Goal: Find specific page/section: Find specific page/section

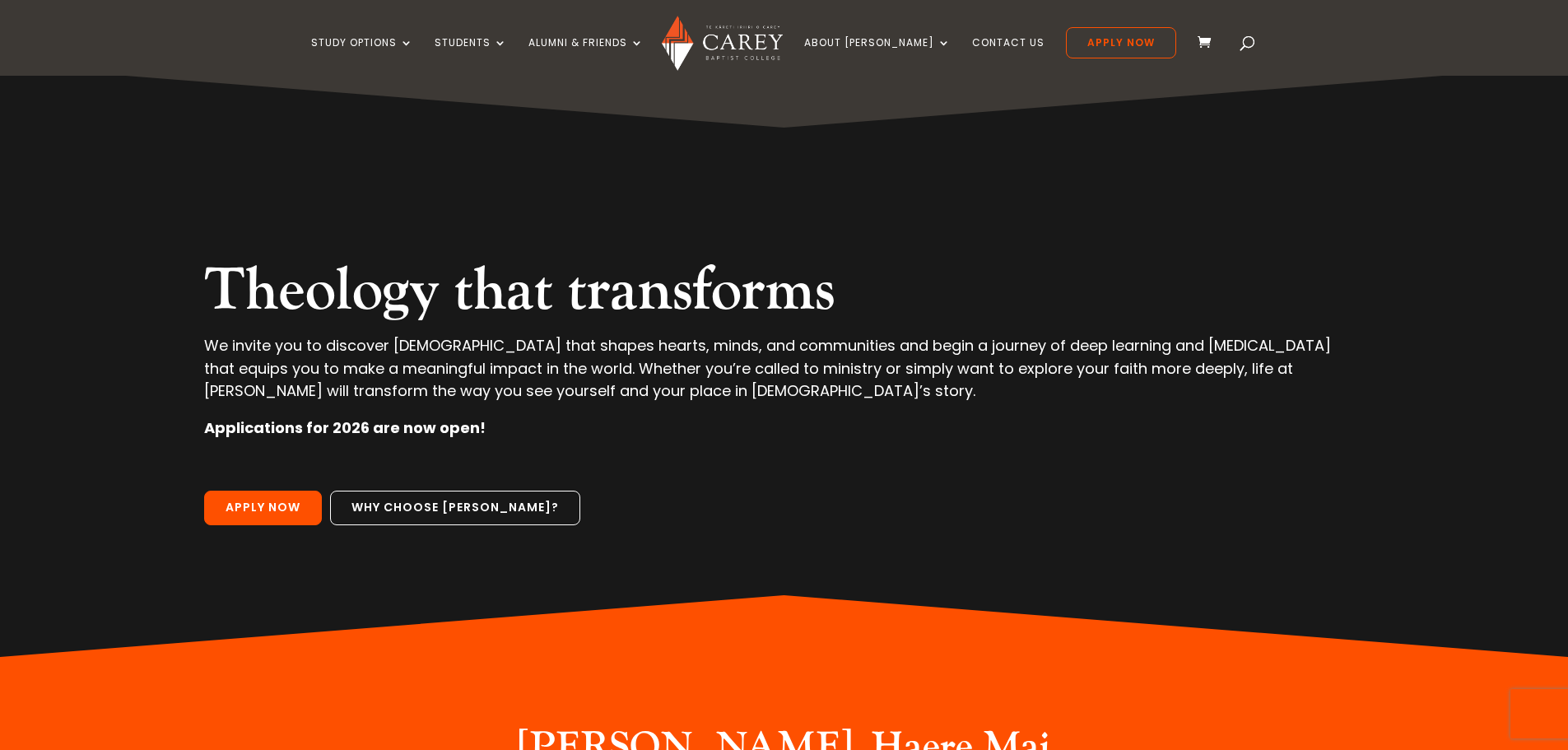
drag, startPoint x: 0, startPoint y: 0, endPoint x: 113, endPoint y: 137, distance: 177.6
click at [113, 137] on div "Theology that transforms We invite you to discover theology that shapes hearts,…" at bounding box center [784, 362] width 1379 height 591
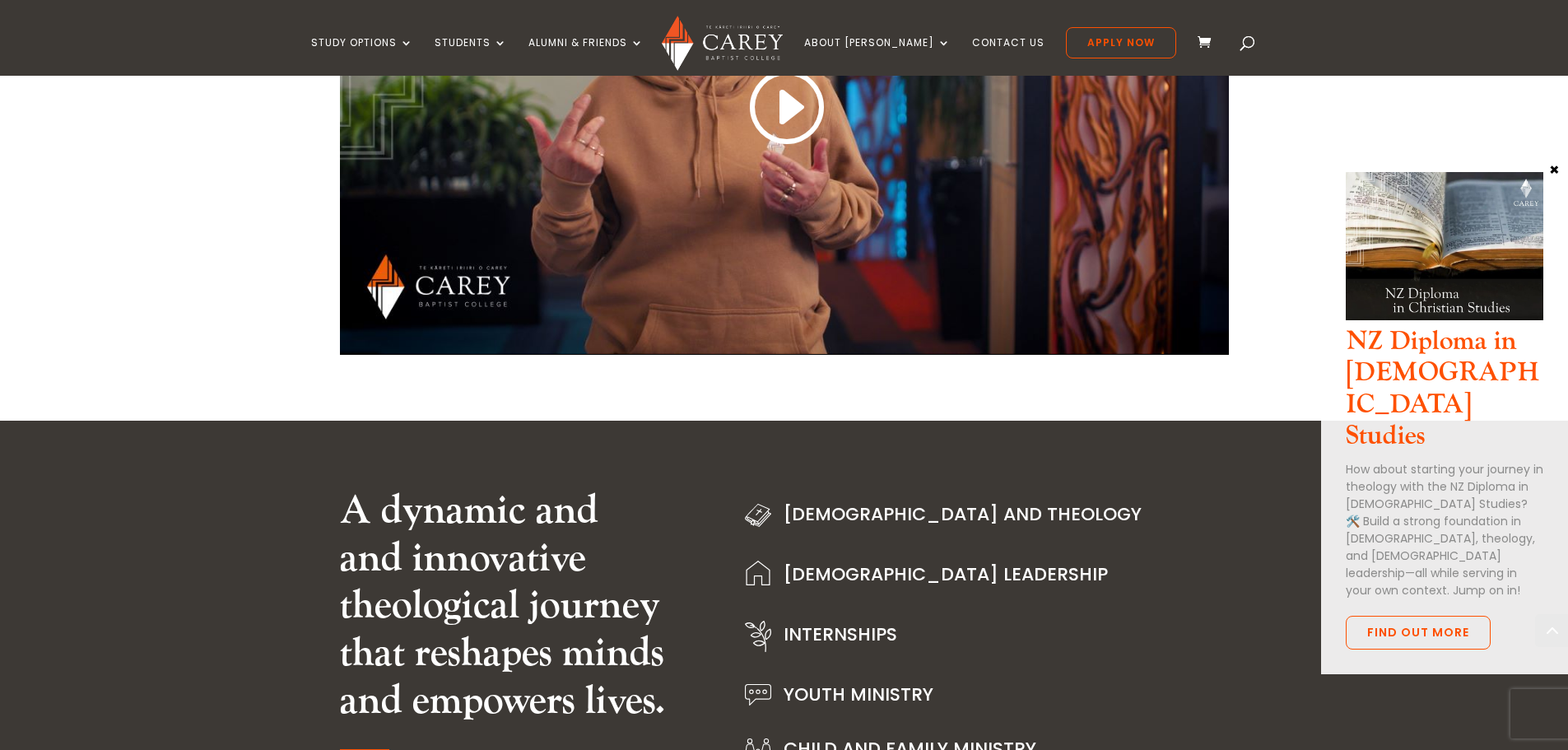
scroll to position [2058, 0]
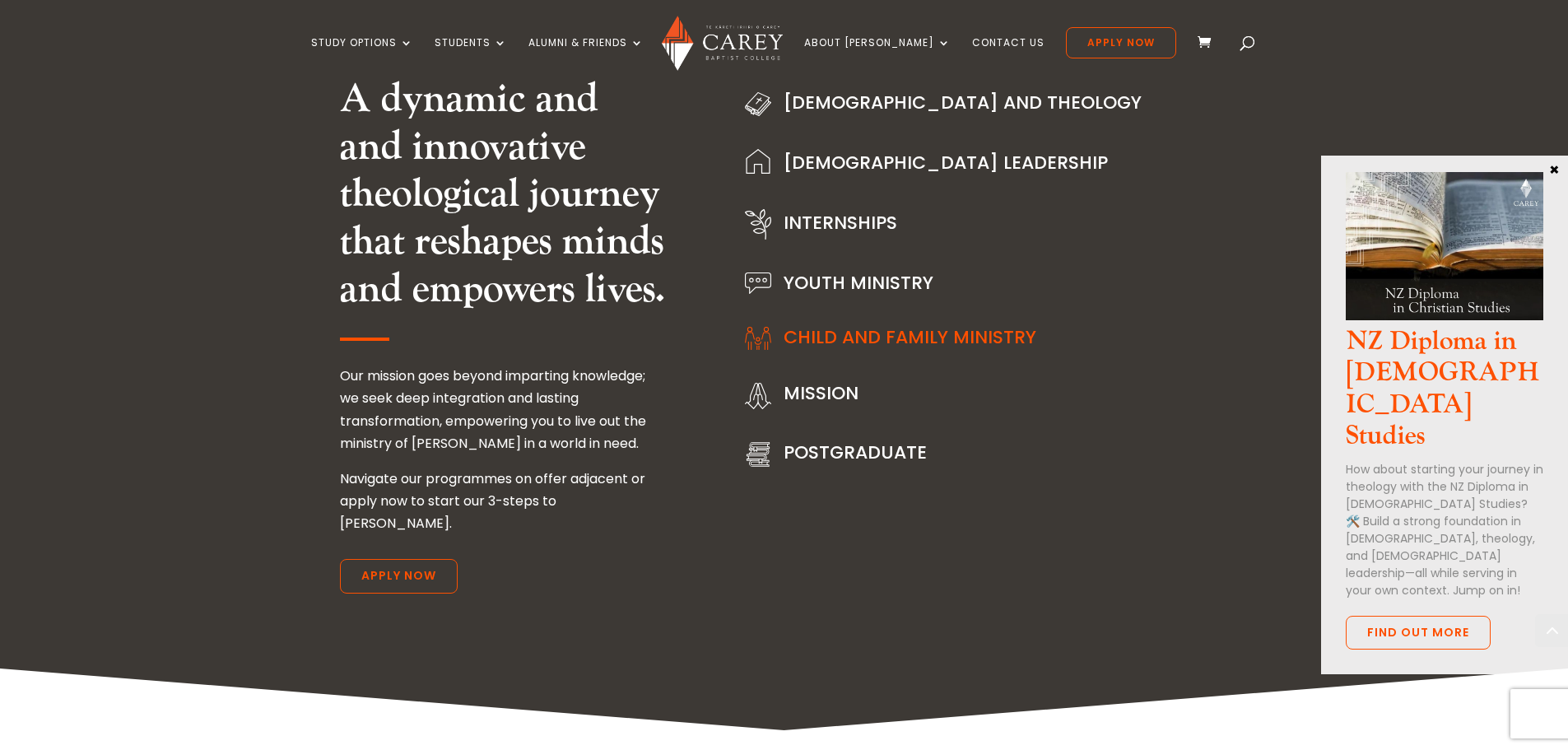
click at [882, 338] on link "Child and Family Ministry" at bounding box center [910, 336] width 253 height 25
click at [916, 337] on link "Child and Family Ministry" at bounding box center [910, 336] width 253 height 25
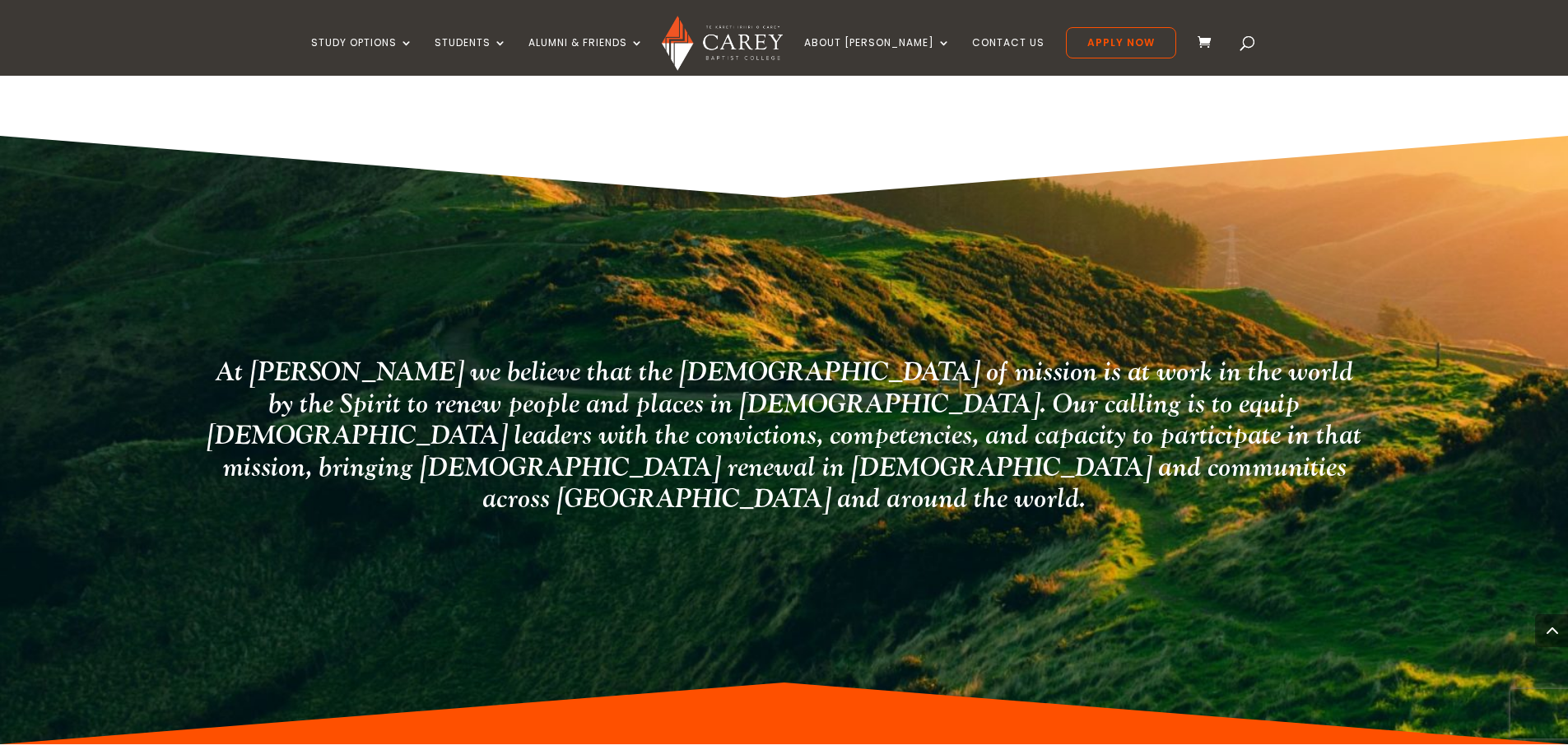
scroll to position [2018, 0]
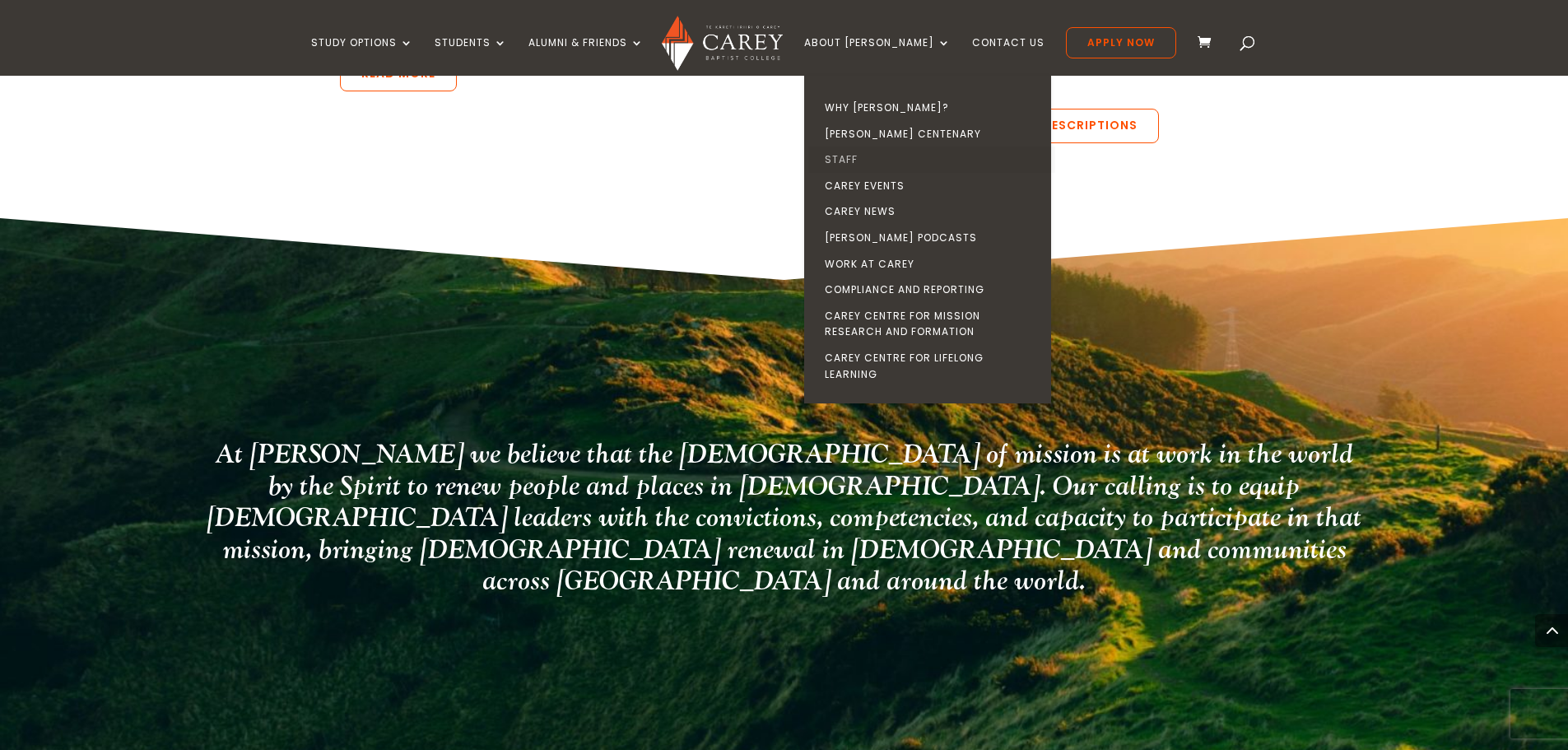
click at [881, 161] on link "Staff" at bounding box center [931, 160] width 247 height 26
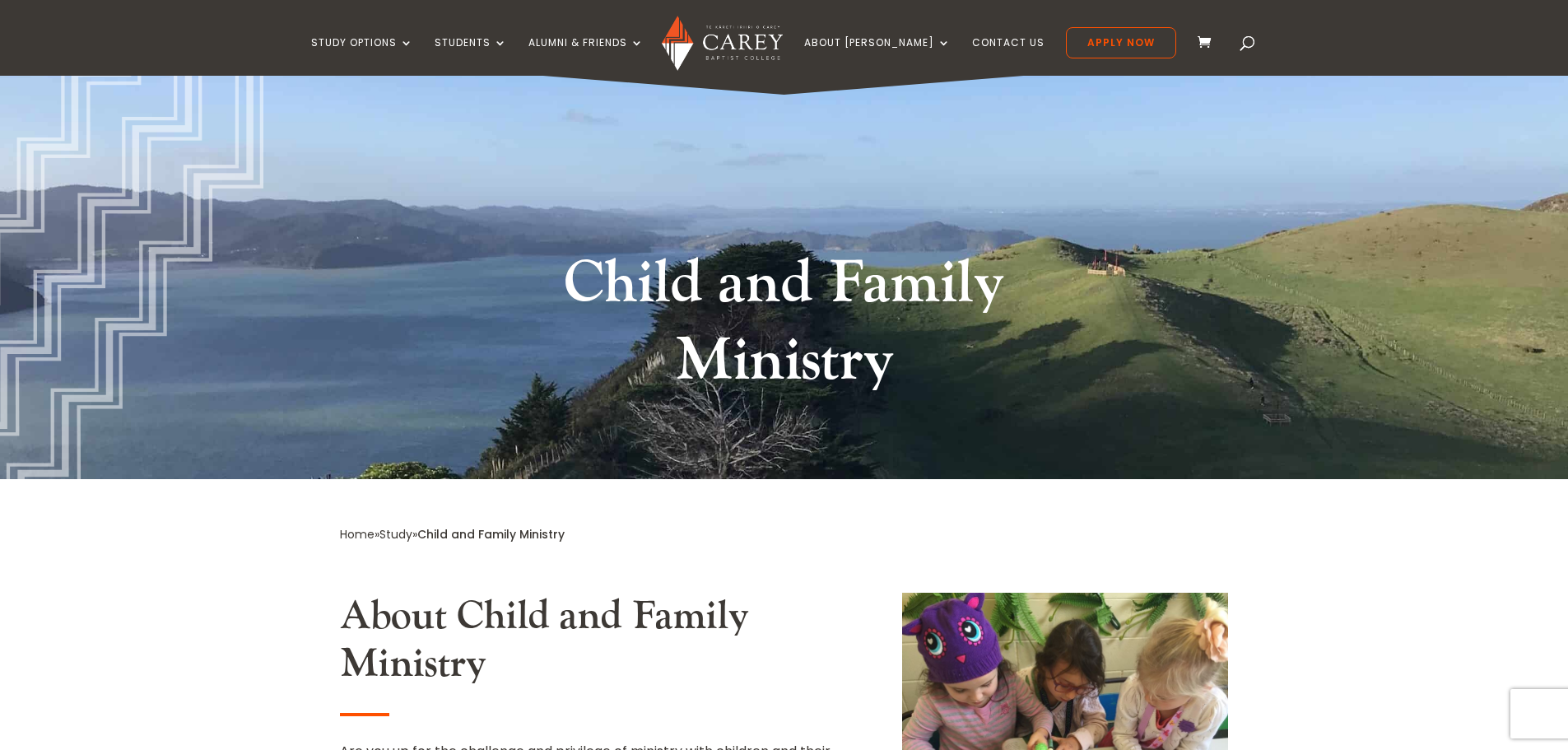
scroll to position [0, 0]
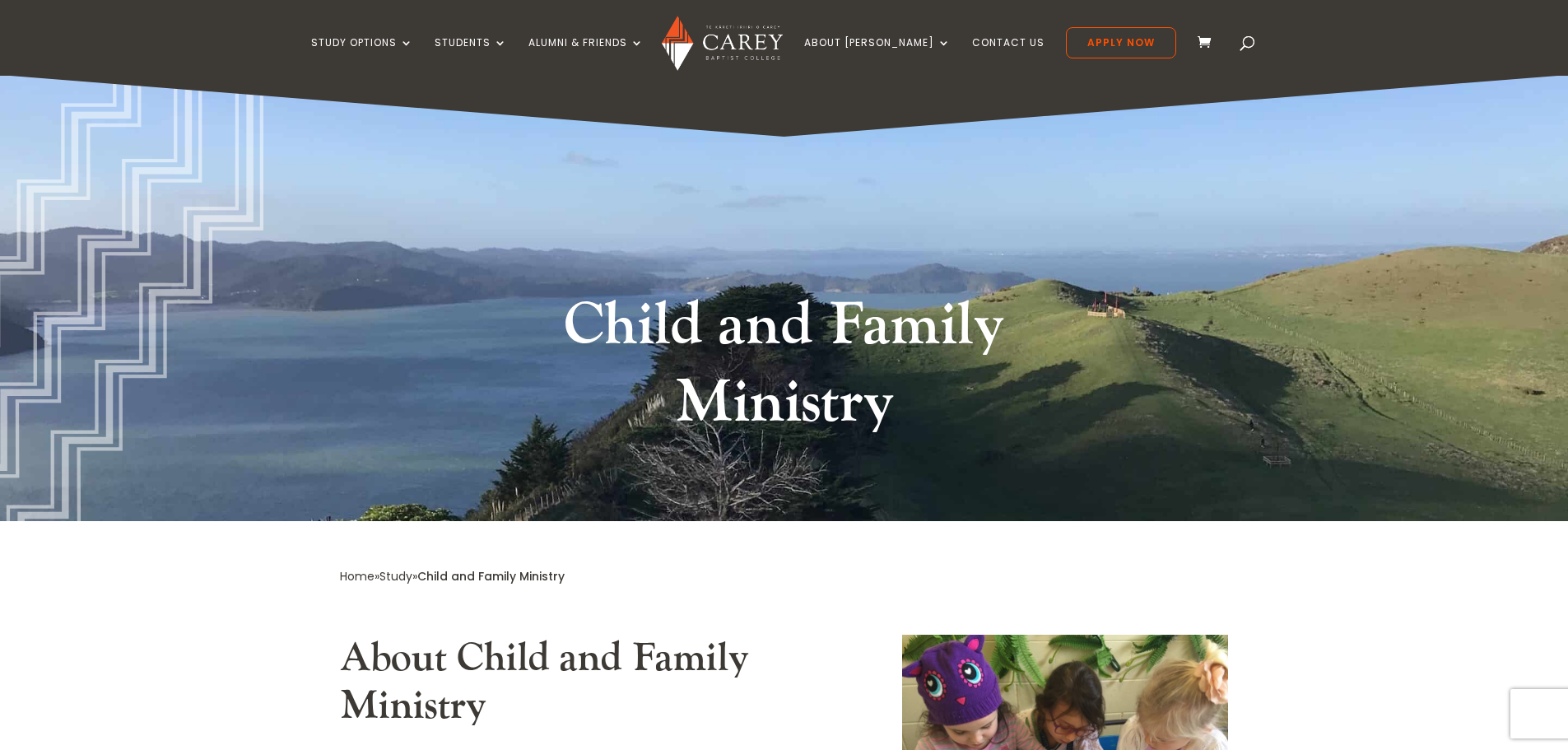
click at [776, 43] on img at bounding box center [722, 43] width 121 height 55
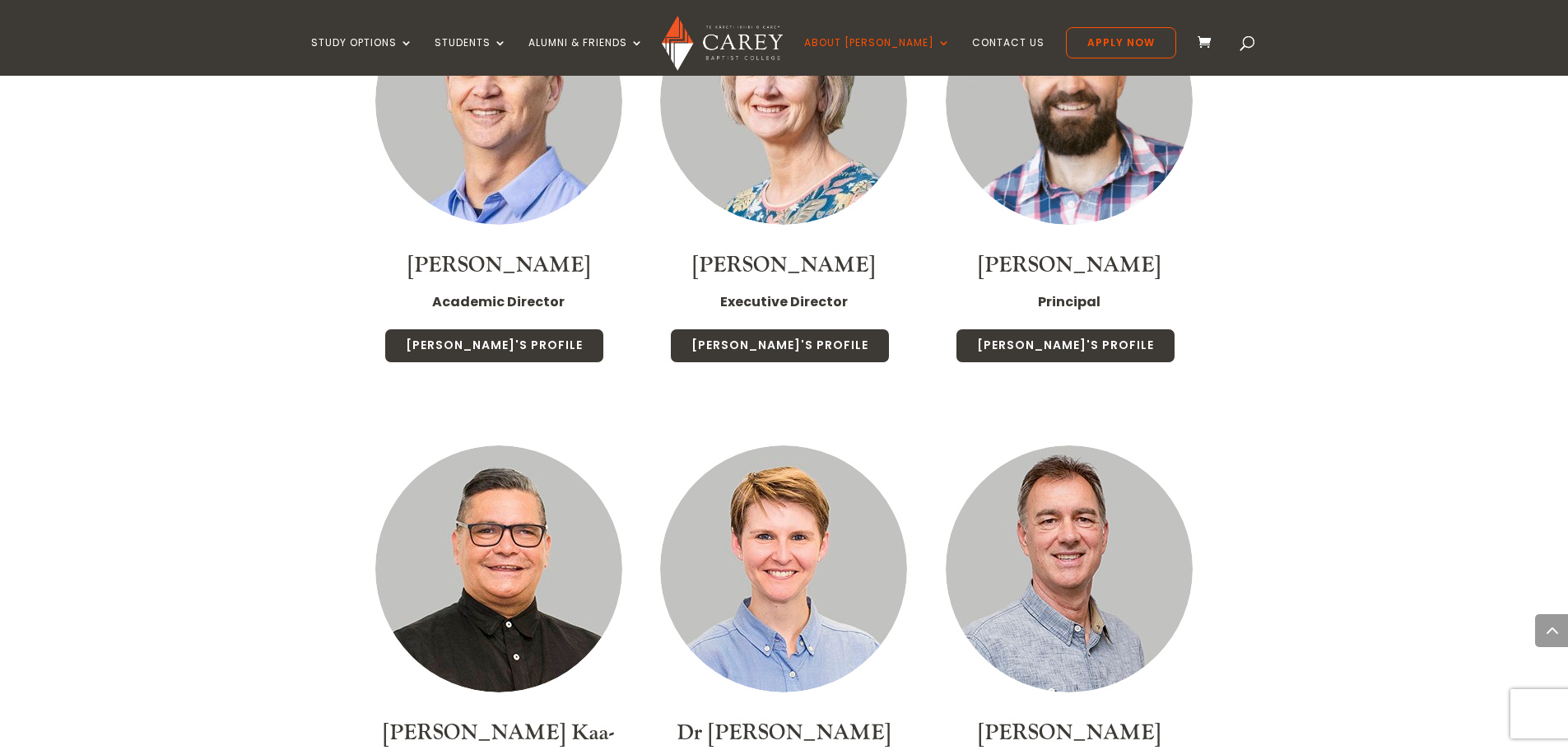
scroll to position [1235, 0]
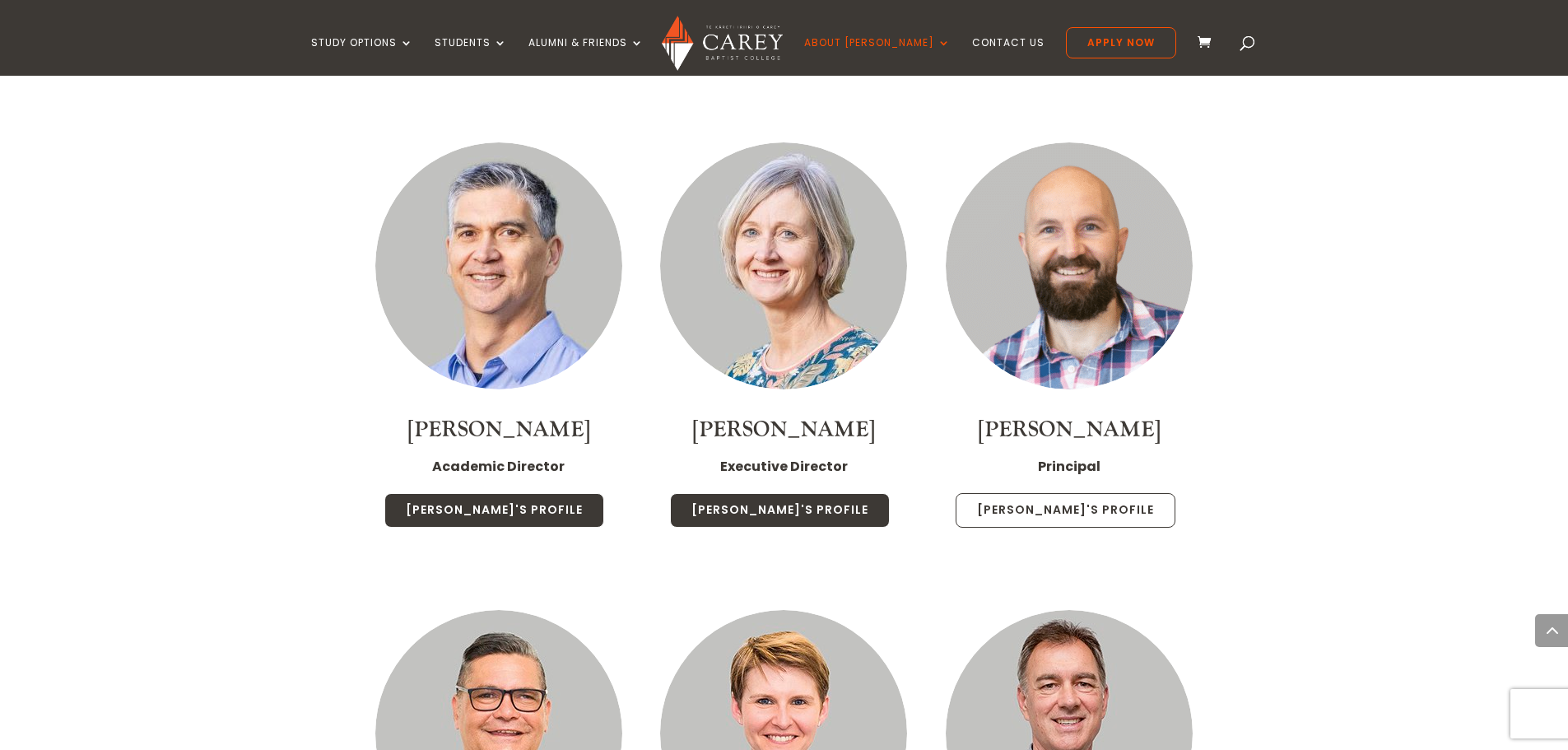
click at [1068, 493] on link "Paul's Profile" at bounding box center [1065, 510] width 220 height 35
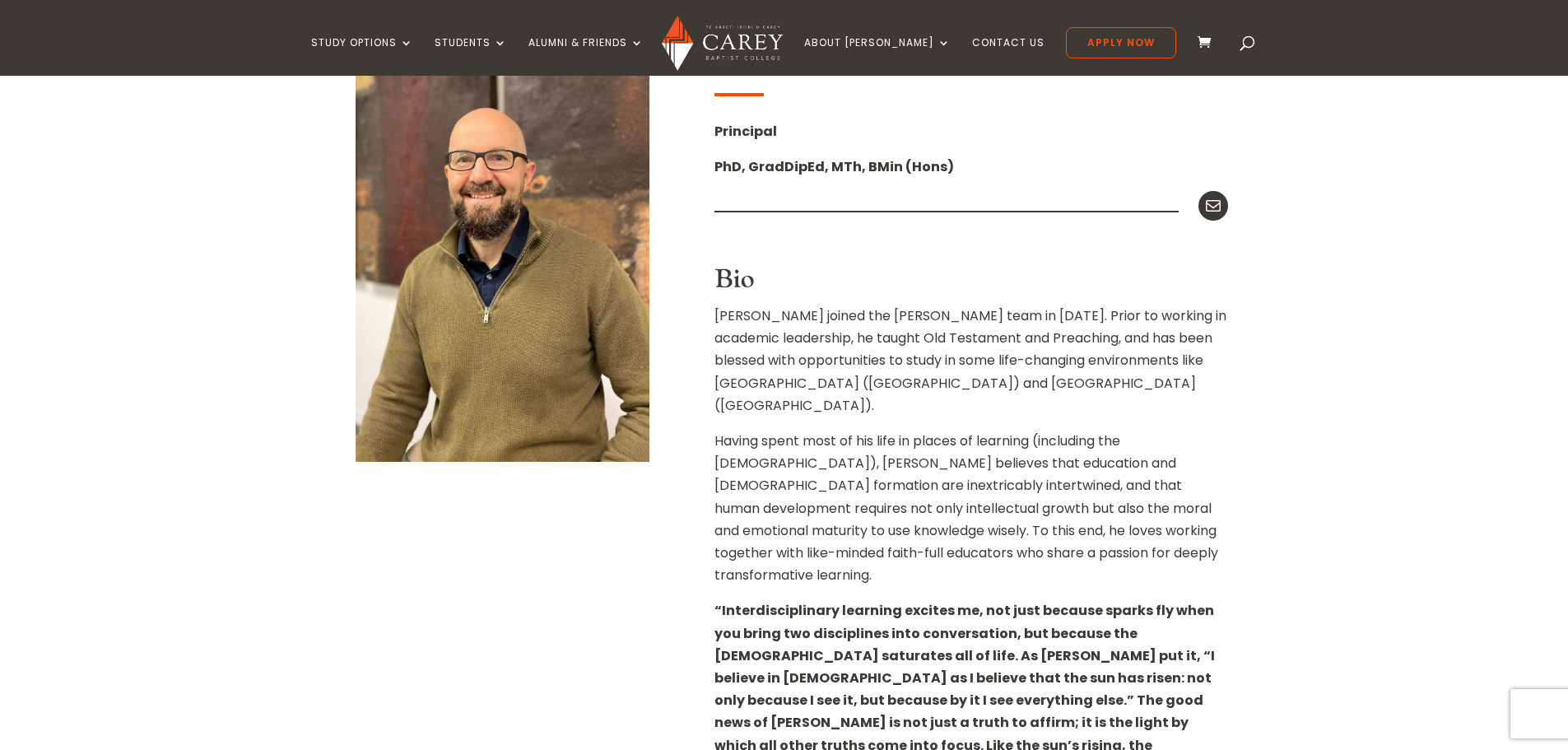
scroll to position [92, 0]
